Goal: Check status: Check status

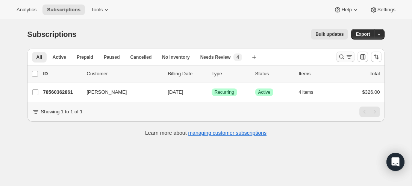
click at [345, 56] on icon "Search and filter results" at bounding box center [342, 57] width 8 height 8
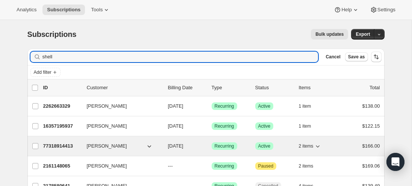
type input "shell"
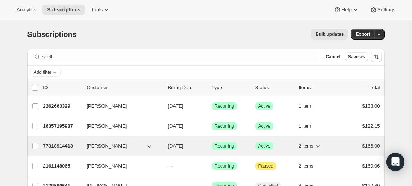
click at [56, 145] on p "77318914413" at bounding box center [62, 146] width 38 height 8
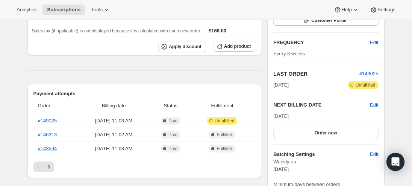
scroll to position [121, 0]
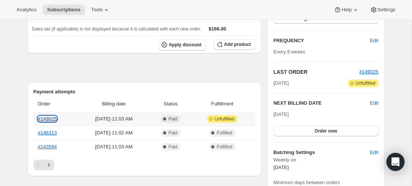
click at [42, 118] on link "#149025" at bounding box center [47, 119] width 19 height 6
drag, startPoint x: 62, startPoint y: 118, endPoint x: 35, endPoint y: 119, distance: 27.1
click at [35, 119] on th "#149025" at bounding box center [55, 119] width 44 height 14
copy link "#149025"
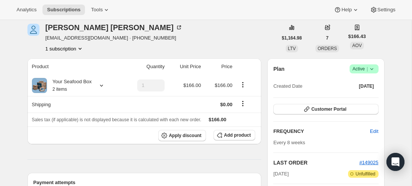
scroll to position [31, 0]
